Goal: Task Accomplishment & Management: Manage account settings

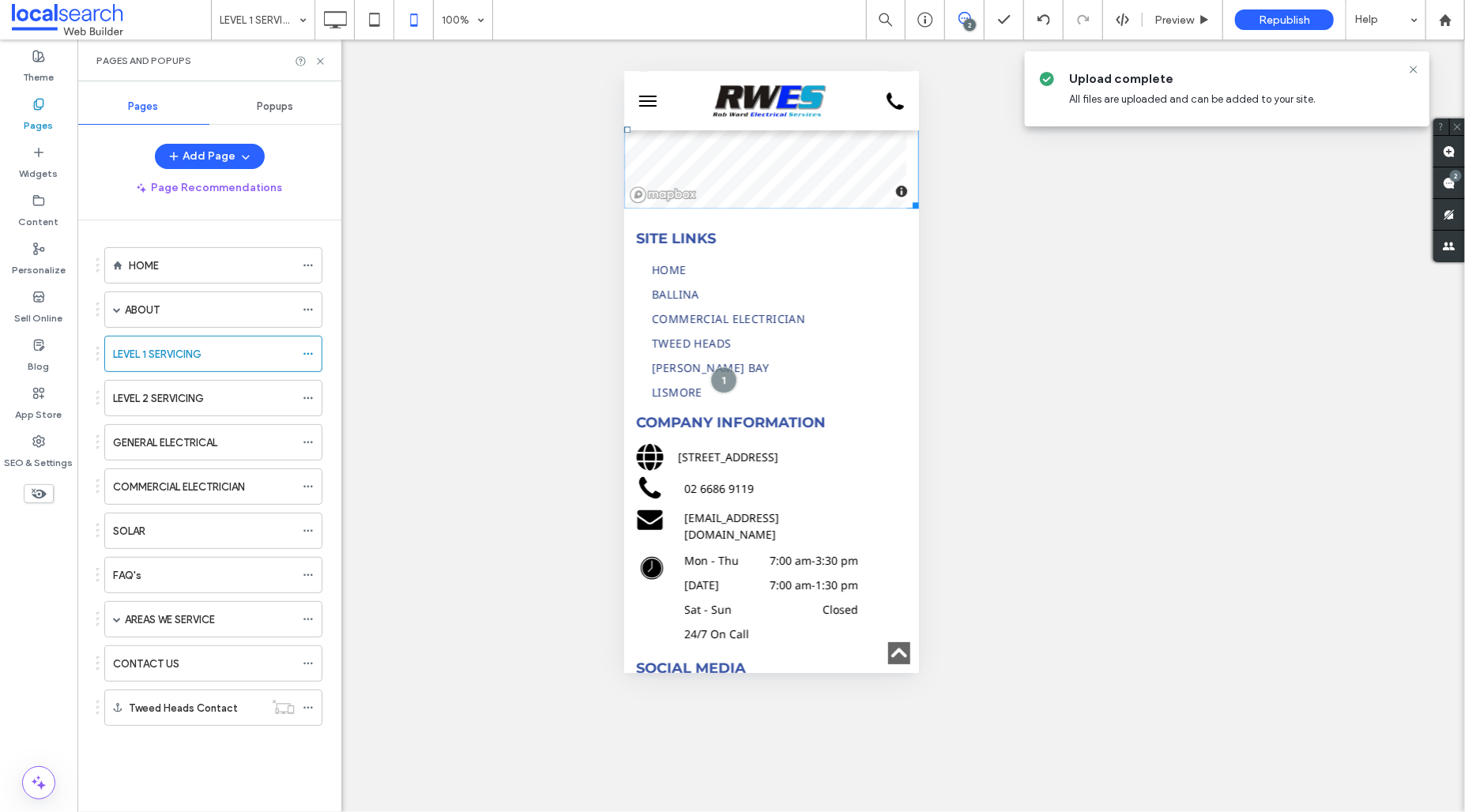
scroll to position [5476, 0]
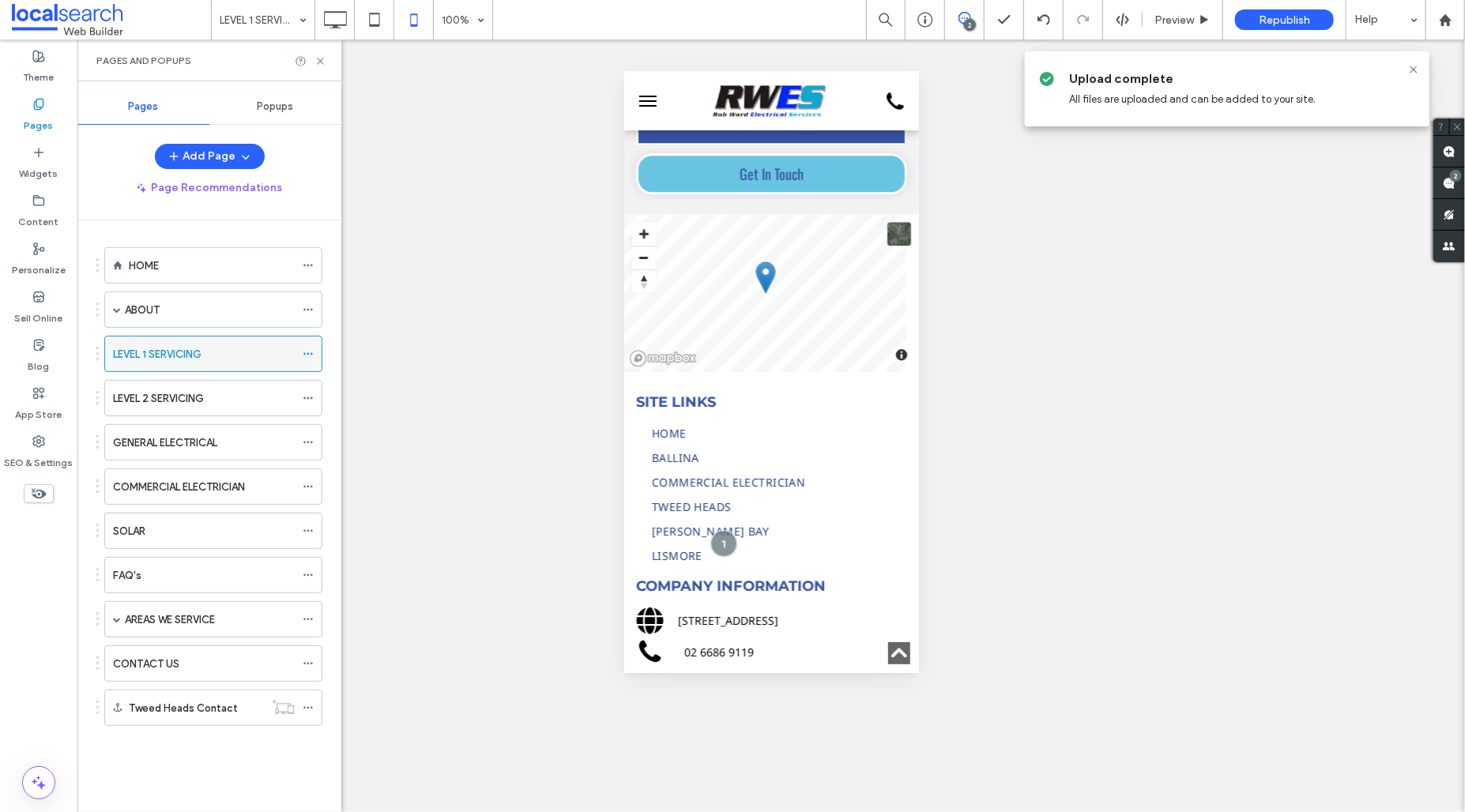
click at [306, 352] on icon at bounding box center [308, 353] width 11 height 11
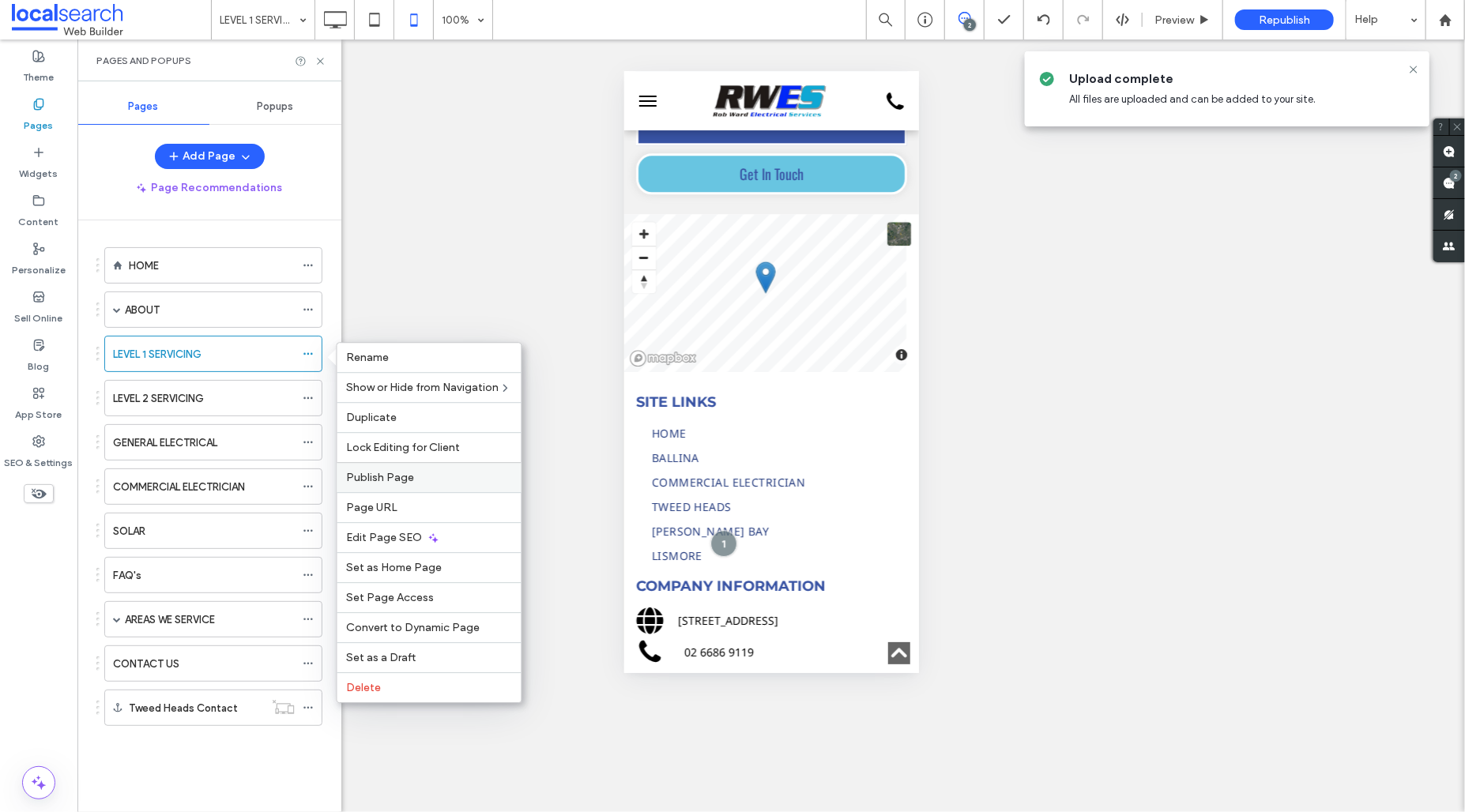
click at [470, 482] on label "Publish Page" at bounding box center [430, 478] width 165 height 13
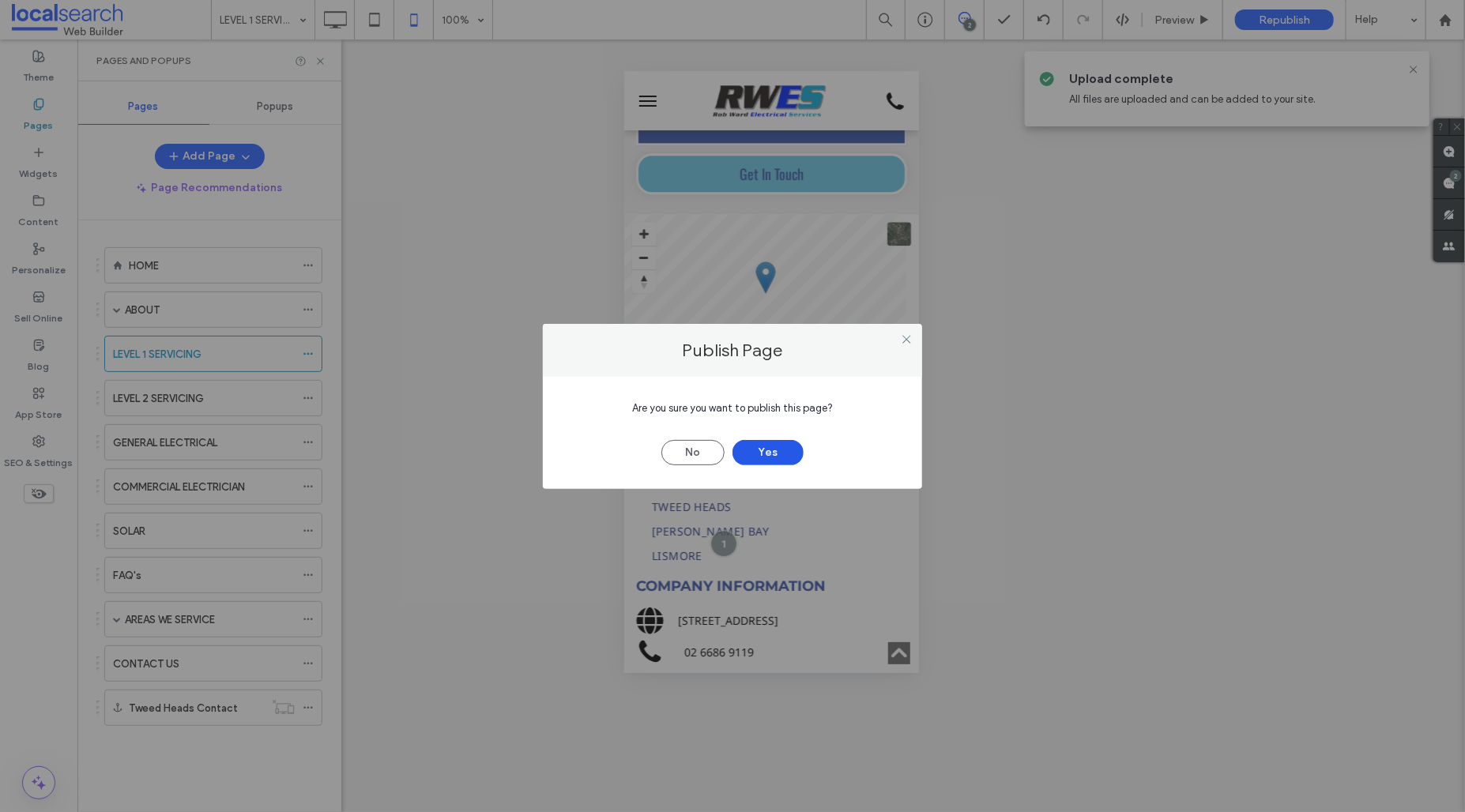
click at [787, 447] on button "Yes" at bounding box center [768, 453] width 71 height 25
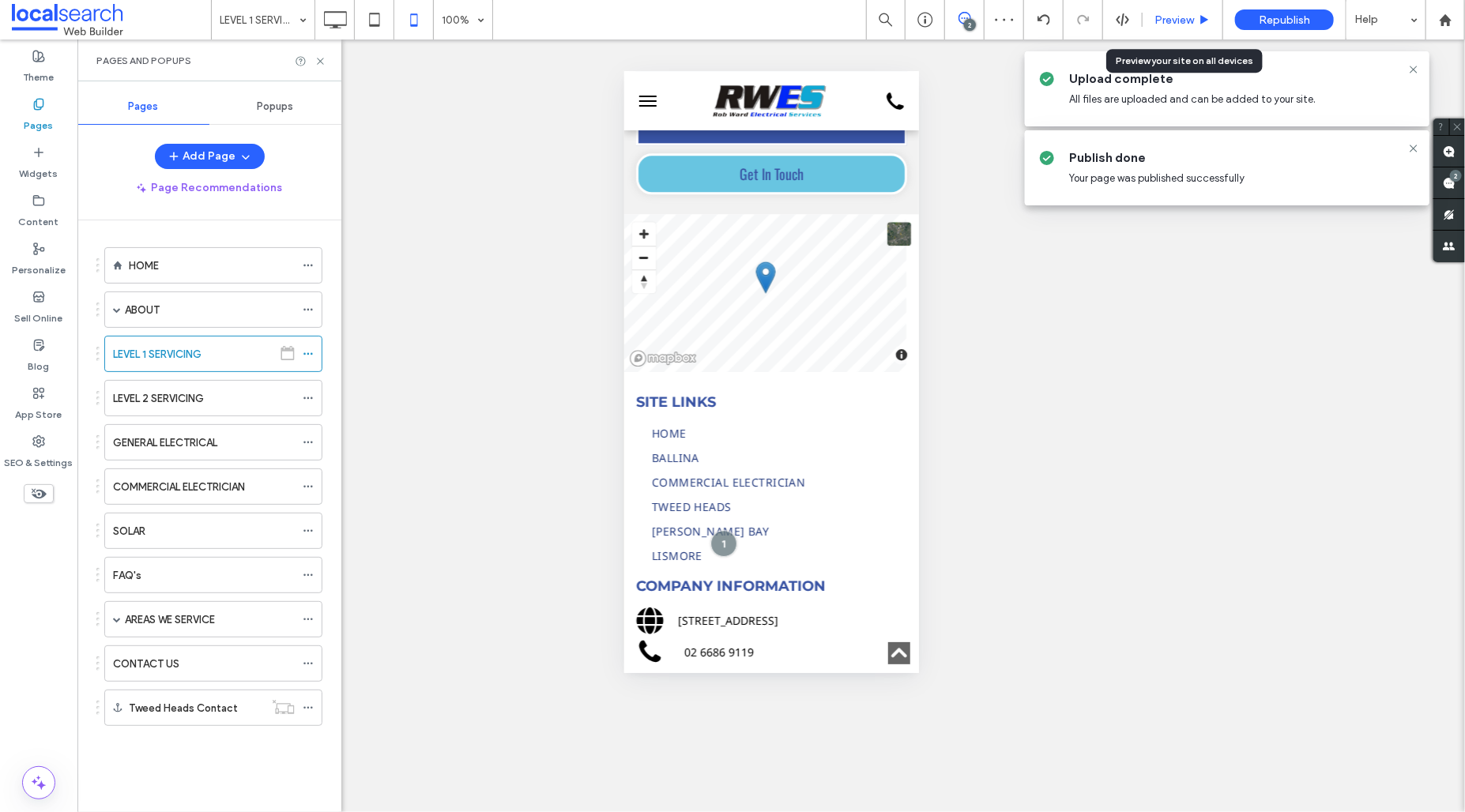
click at [1173, 19] on span "Preview" at bounding box center [1174, 20] width 39 height 13
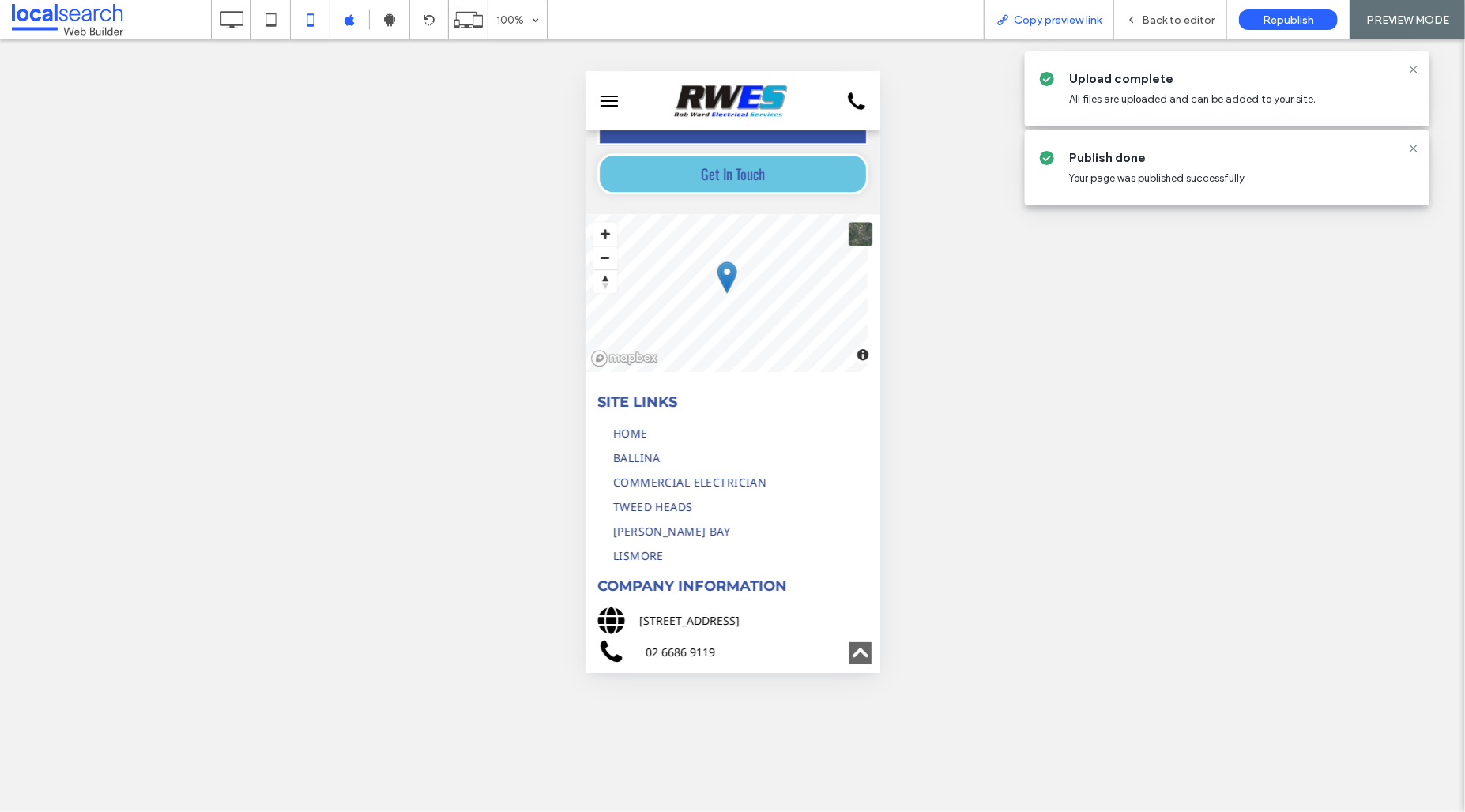
click at [1033, 18] on span "Copy preview link" at bounding box center [1057, 20] width 88 height 13
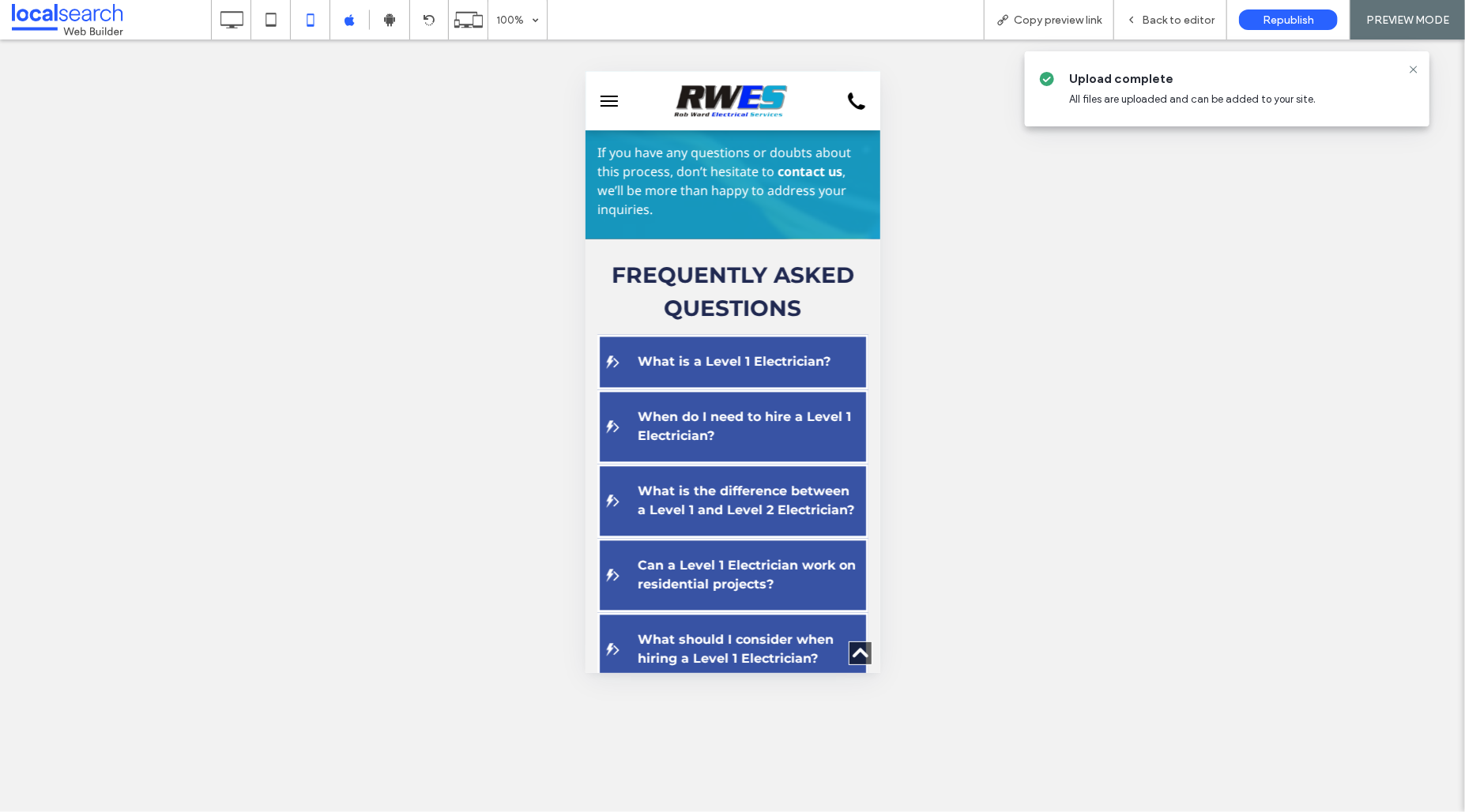
scroll to position [4686, 0]
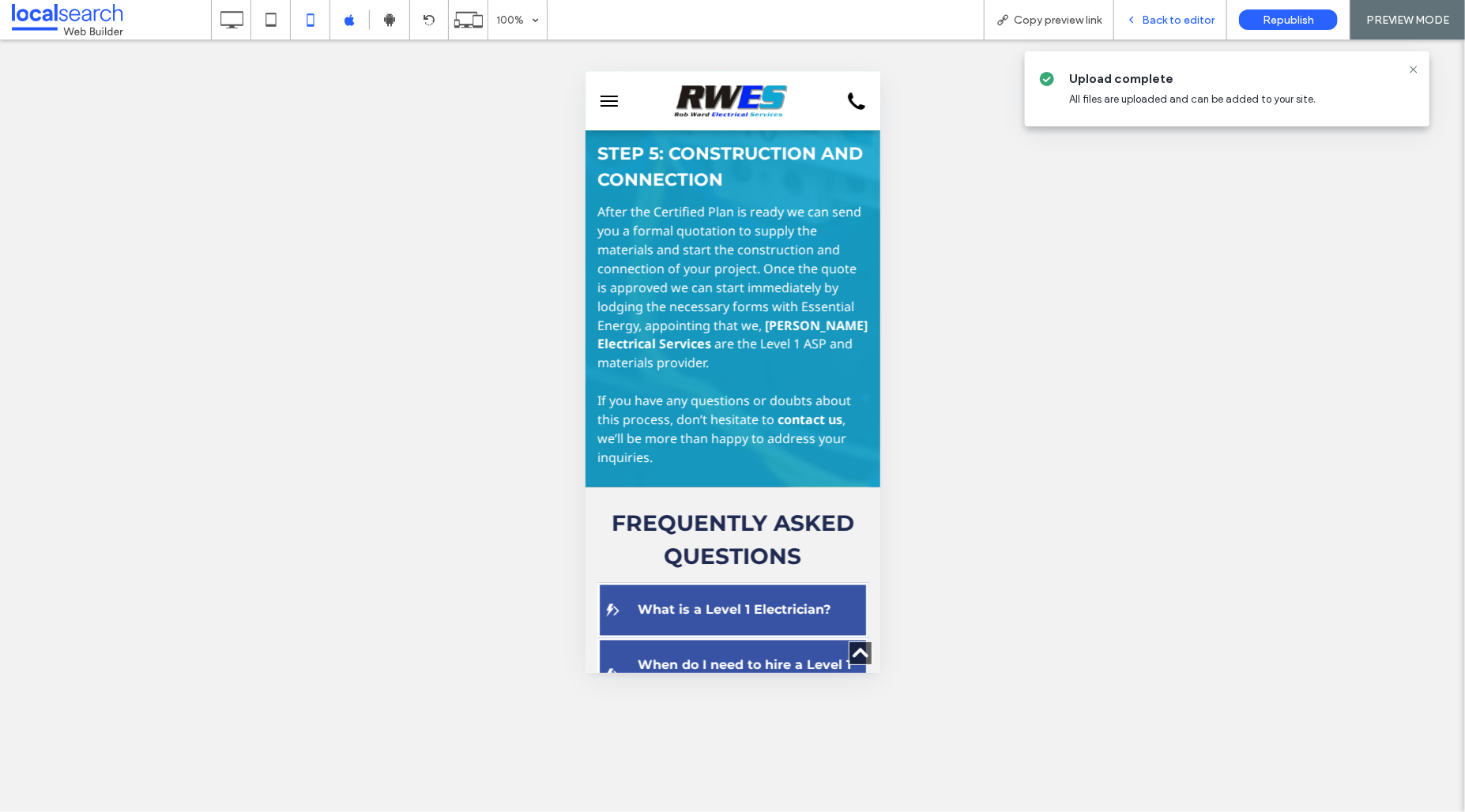
click at [1157, 22] on span "Back to editor" at bounding box center [1178, 20] width 73 height 13
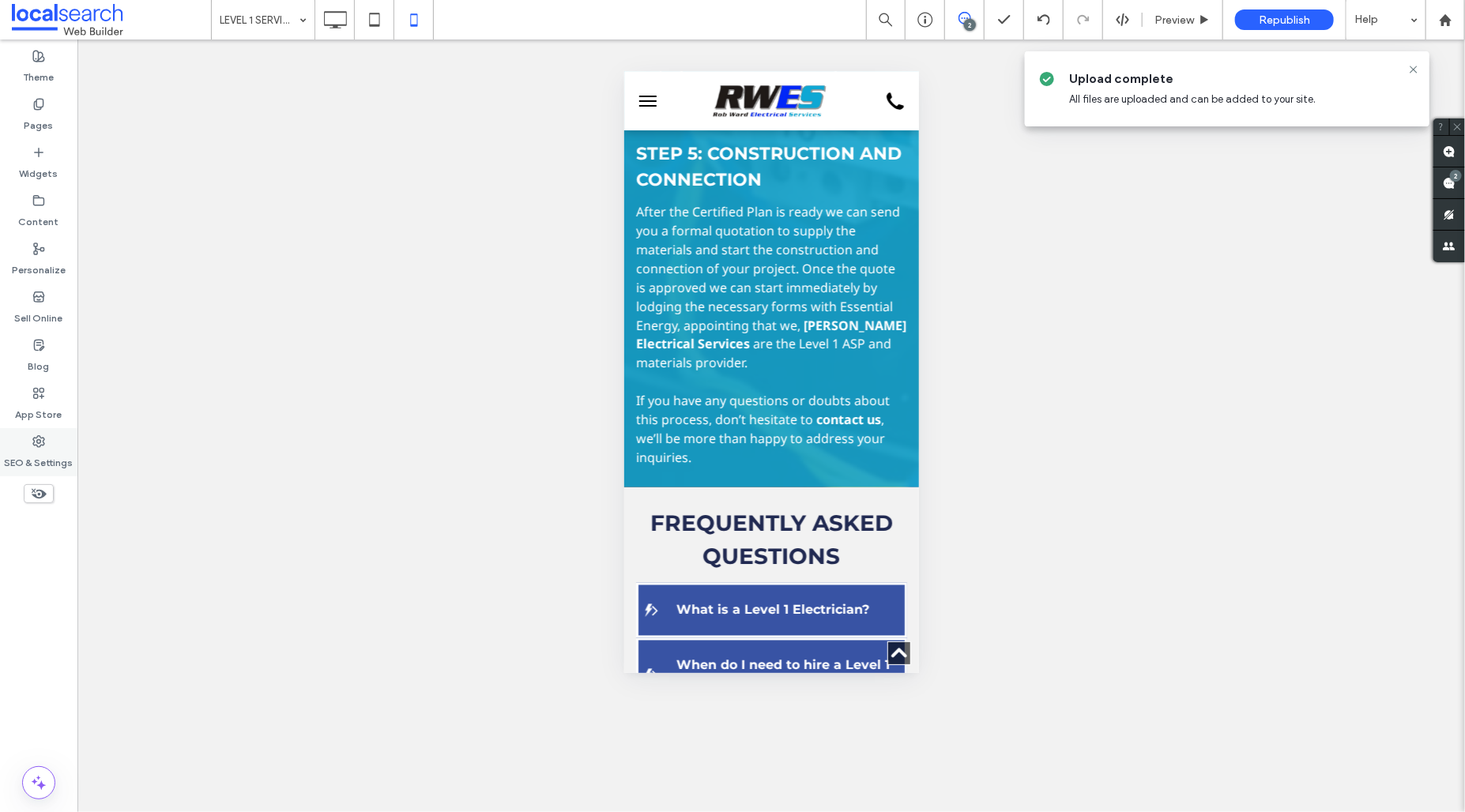
click at [64, 450] on label "SEO & Settings" at bounding box center [39, 459] width 69 height 22
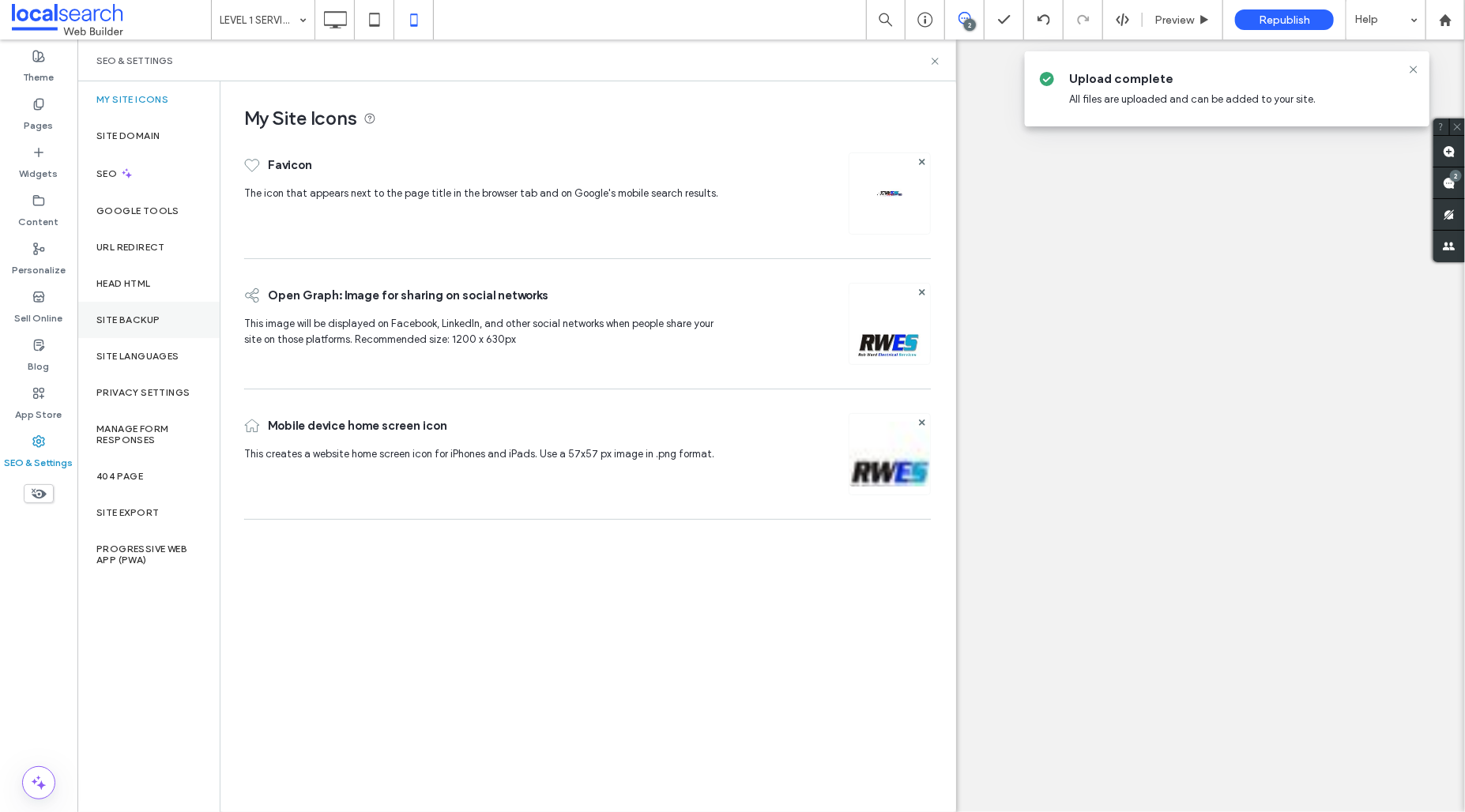
click at [159, 308] on div "Site Backup" at bounding box center [149, 320] width 142 height 37
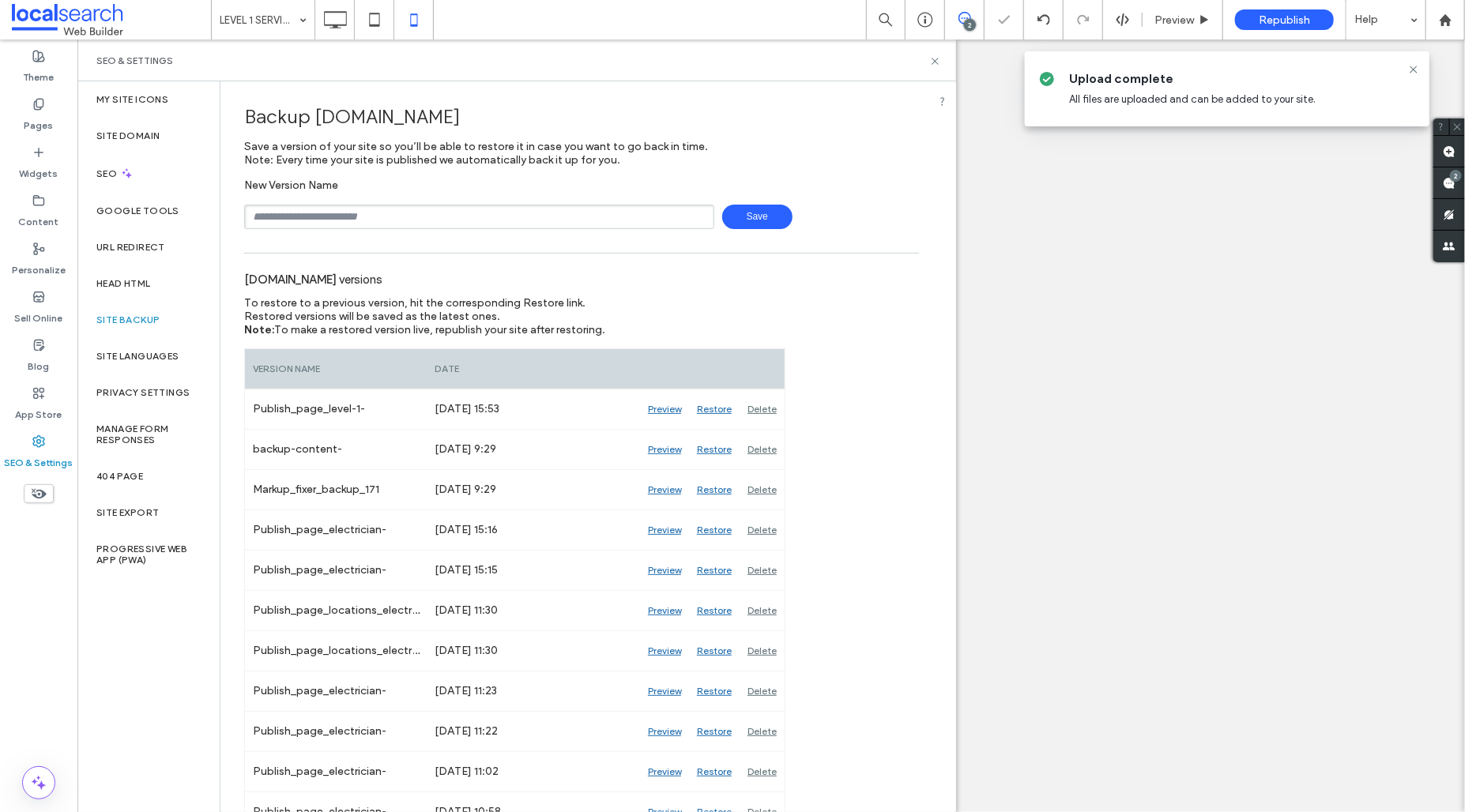
click at [416, 208] on input "text" at bounding box center [479, 216] width 471 height 24
type input "**********"
click at [779, 215] on span "Save" at bounding box center [757, 216] width 70 height 24
